Goal: Find specific page/section: Find specific page/section

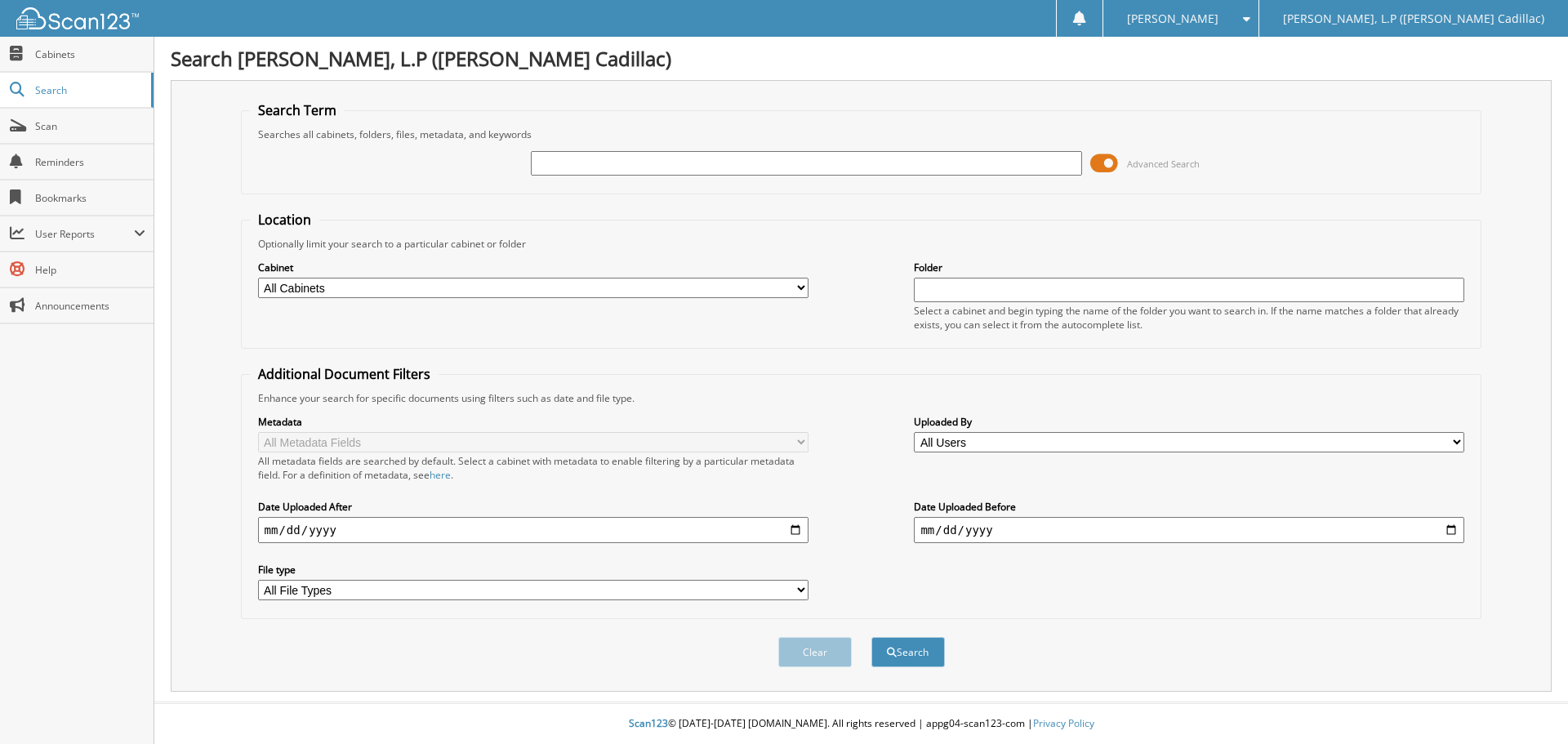
click at [660, 166] on input "text" at bounding box center [806, 163] width 551 height 25
type input "[PERSON_NAME]"
click at [871, 637] on button "Search" at bounding box center [908, 652] width 74 height 30
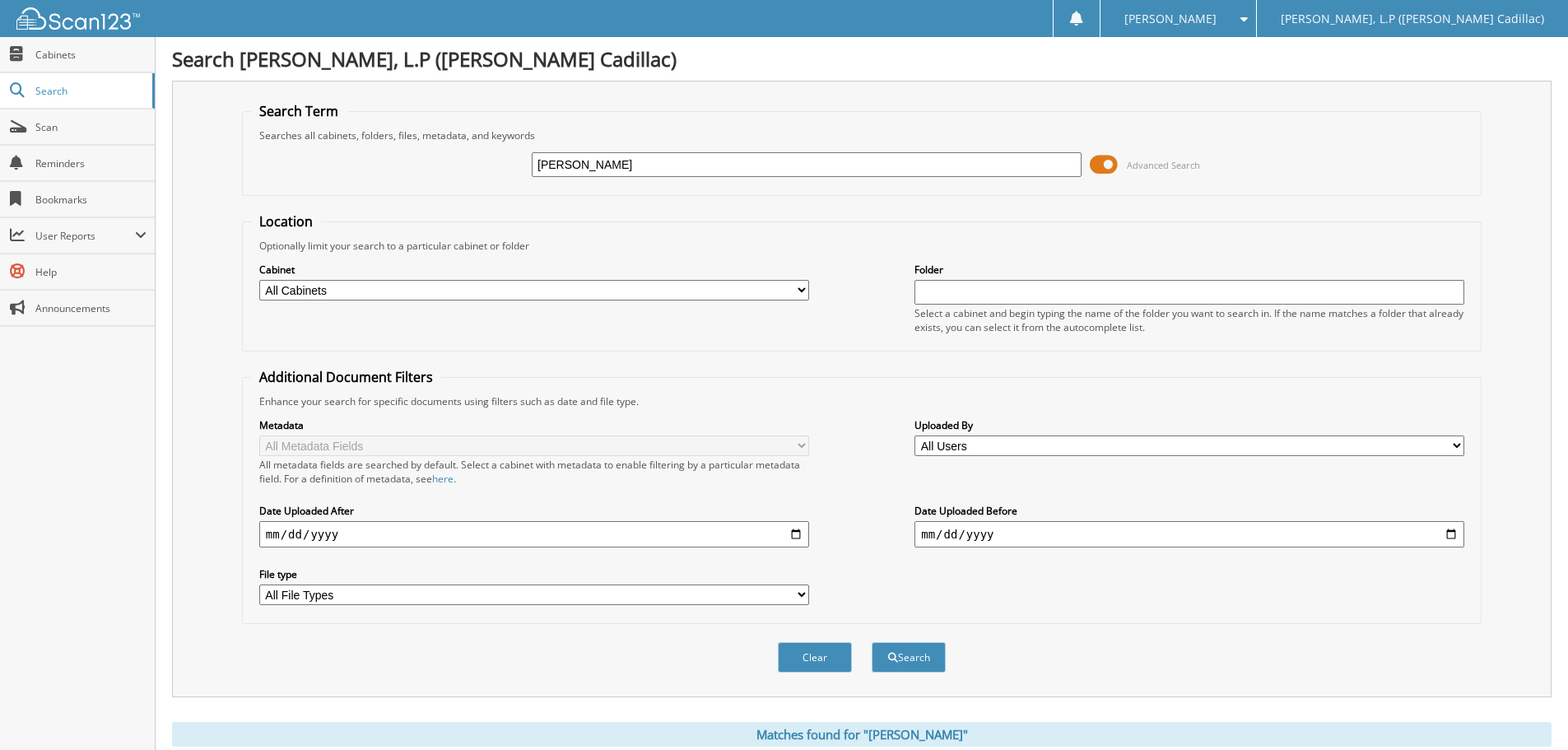
click at [441, 276] on label "Cabinet" at bounding box center [534, 269] width 550 height 14
click at [442, 288] on select "All Cabinets T - BODY SHOP T - FINANCE AND INSURANCE T - PARTS T - SERVICE Need…" at bounding box center [534, 290] width 550 height 21
select select "11253"
click at [259, 280] on select "All Cabinets T - BODY SHOP T - FINANCE AND INSURANCE T - PARTS T - SERVICE Need…" at bounding box center [534, 290] width 550 height 21
click at [801, 663] on button "Clear" at bounding box center [814, 657] width 74 height 30
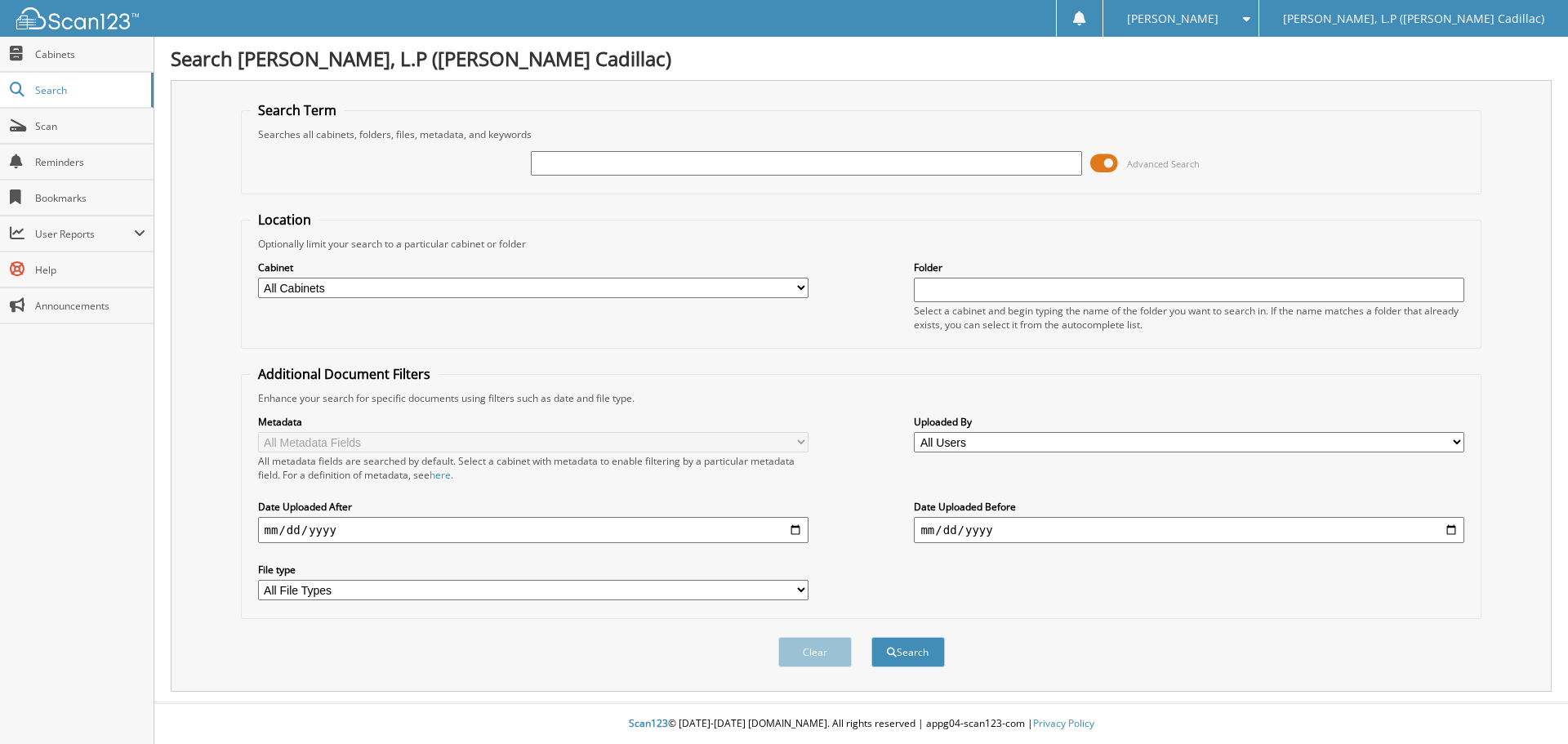
click at [428, 286] on select "All Cabinets T - BODY SHOP T - FINANCE AND INSURANCE T - PARTS T - SERVICE Need…" at bounding box center [533, 288] width 551 height 21
select select "11253"
click at [258, 278] on select "All Cabinets T - BODY SHOP T - FINANCE AND INSURANCE T - PARTS T - SERVICE Need…" at bounding box center [533, 288] width 551 height 21
click at [606, 167] on input "text" at bounding box center [806, 163] width 551 height 25
type input "[PERSON_NAME]"
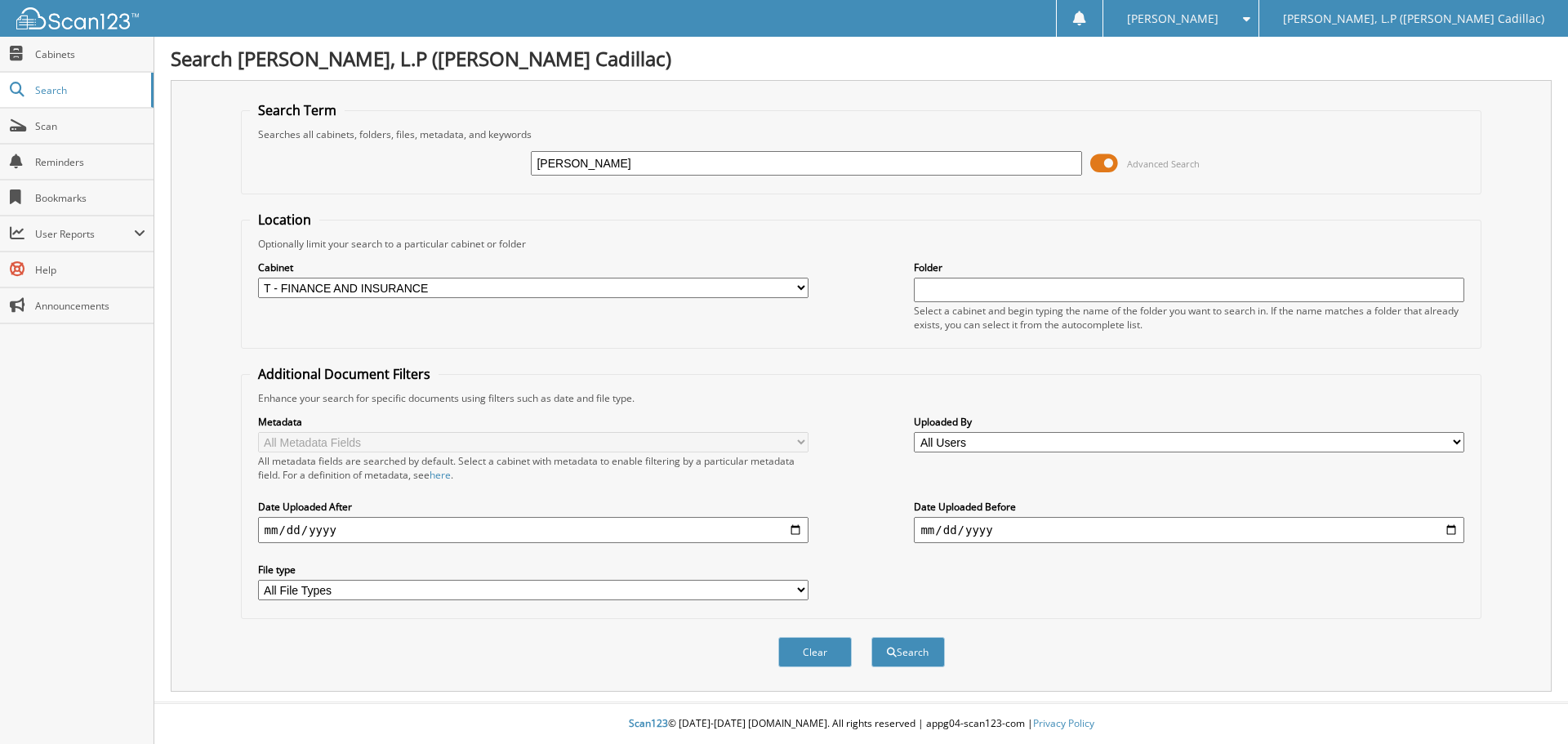
click at [871, 637] on button "Search" at bounding box center [908, 652] width 74 height 30
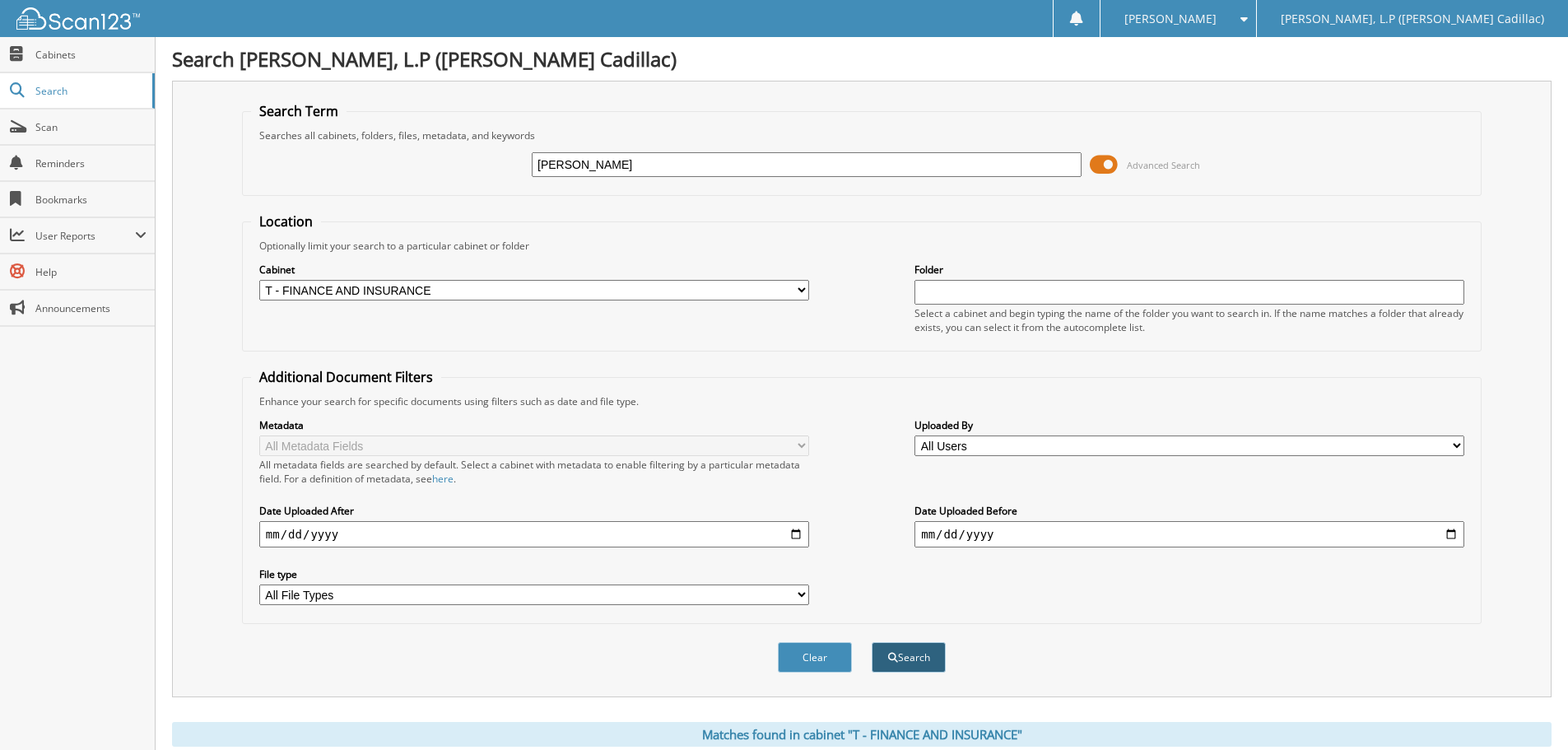
click at [890, 660] on span "submit" at bounding box center [893, 658] width 10 height 10
click at [582, 160] on input "[PERSON_NAME]" at bounding box center [807, 165] width 550 height 25
click at [46, 59] on span "Cabinets" at bounding box center [90, 54] width 111 height 14
